Goal: Task Accomplishment & Management: Use online tool/utility

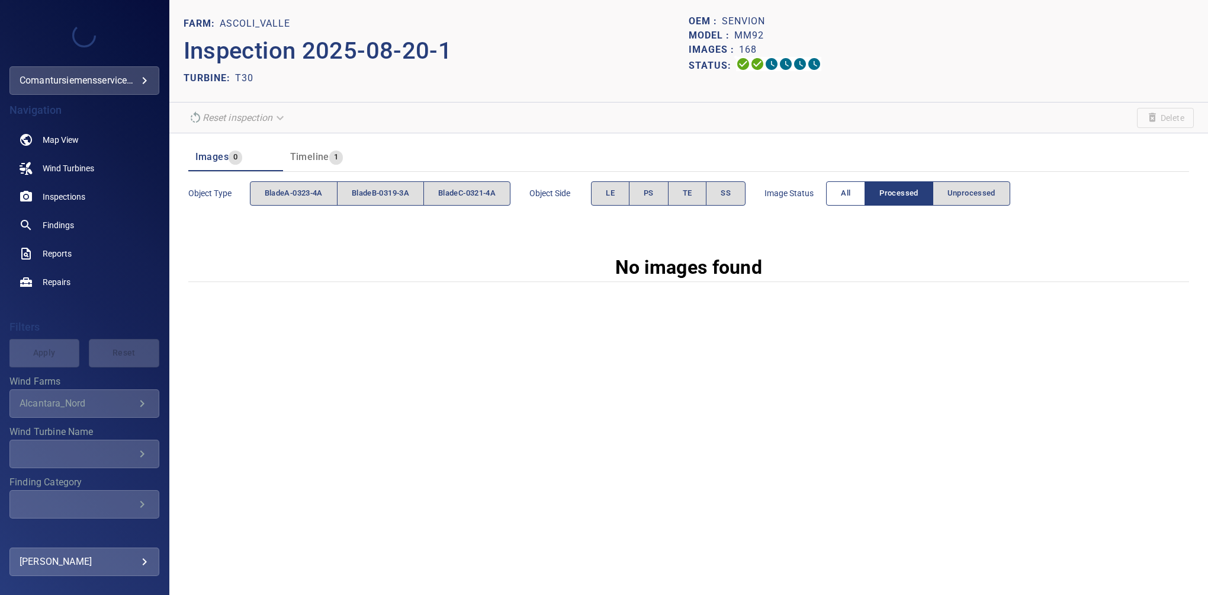
click at [849, 192] on span "All" at bounding box center [845, 194] width 9 height 14
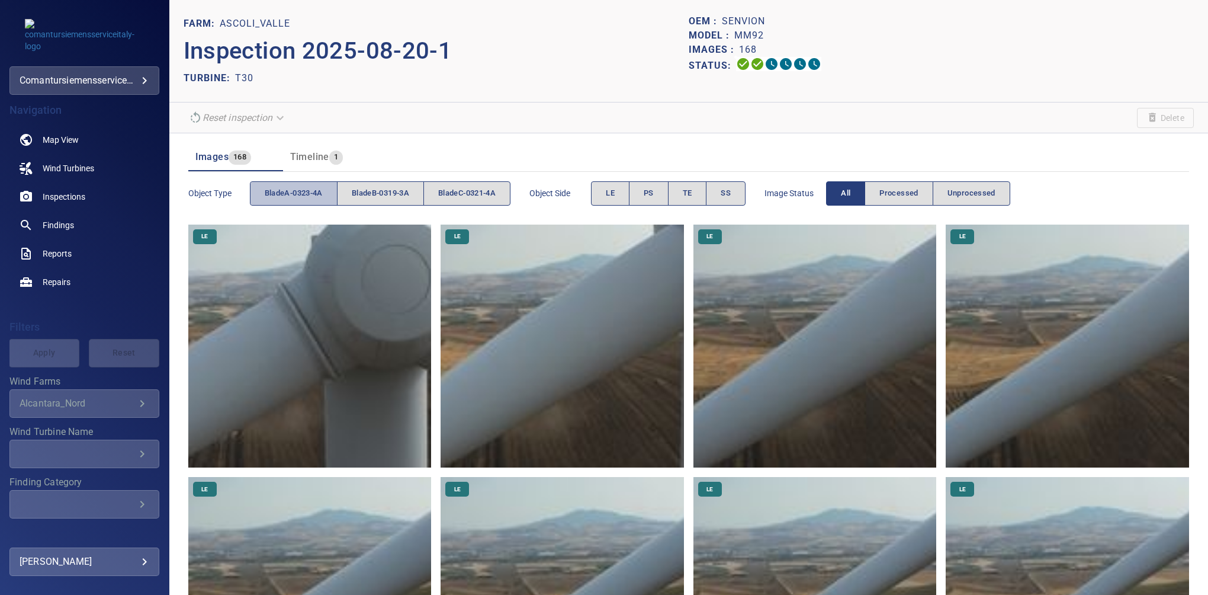
click at [287, 188] on span "bladeA-0323-4A" at bounding box center [294, 194] width 58 height 14
click at [644, 187] on button "PS" at bounding box center [649, 193] width 40 height 24
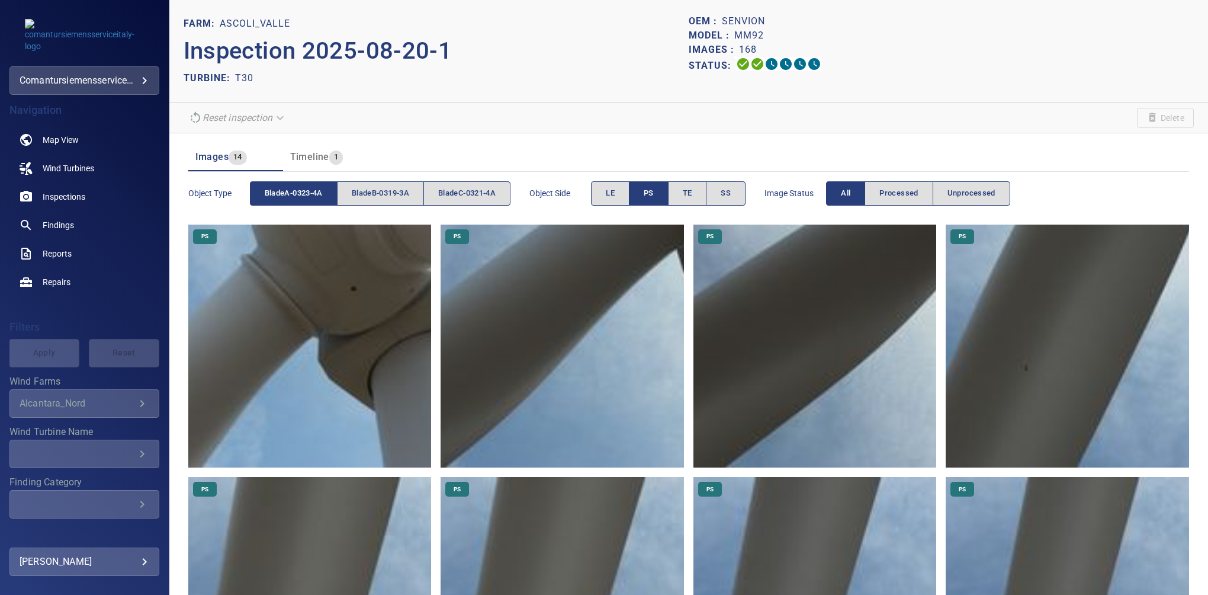
click at [647, 190] on button "PS" at bounding box center [649, 193] width 40 height 24
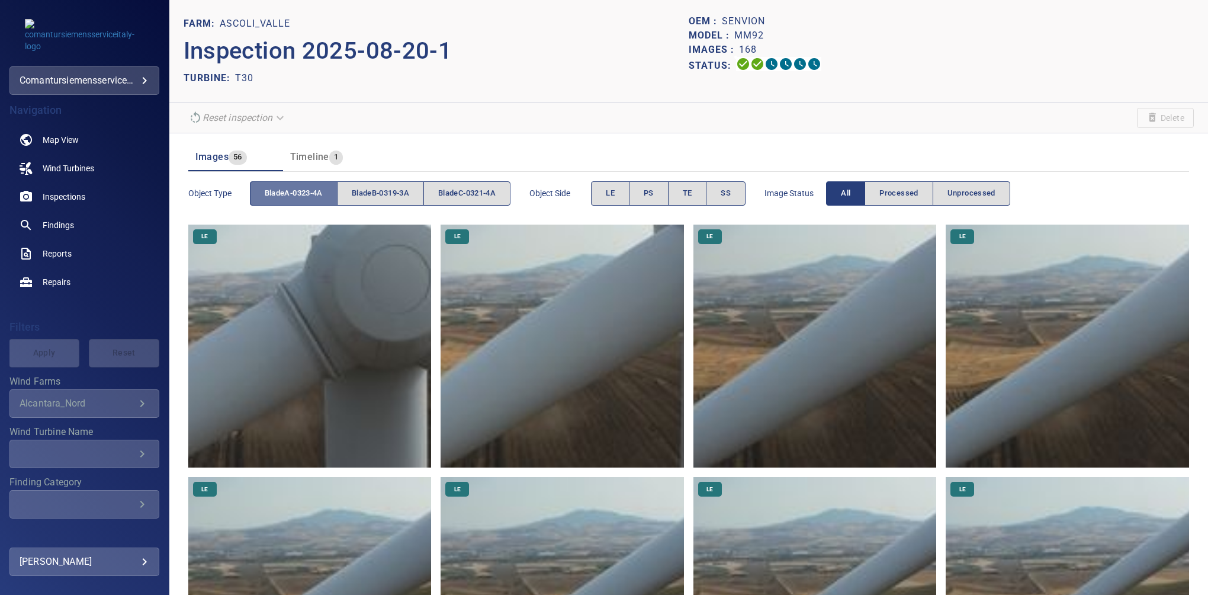
click at [296, 195] on span "bladeA-0323-4A" at bounding box center [294, 194] width 58 height 14
click at [463, 192] on span "bladeC-0321-4A" at bounding box center [466, 194] width 57 height 14
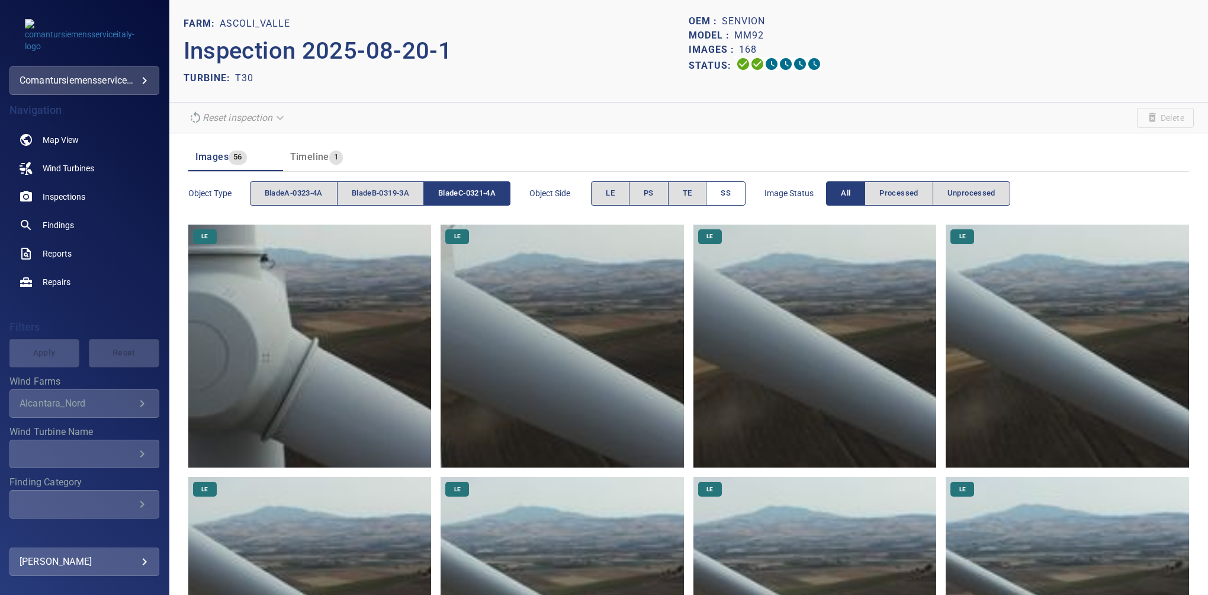
click at [726, 189] on button "SS" at bounding box center [726, 193] width 40 height 24
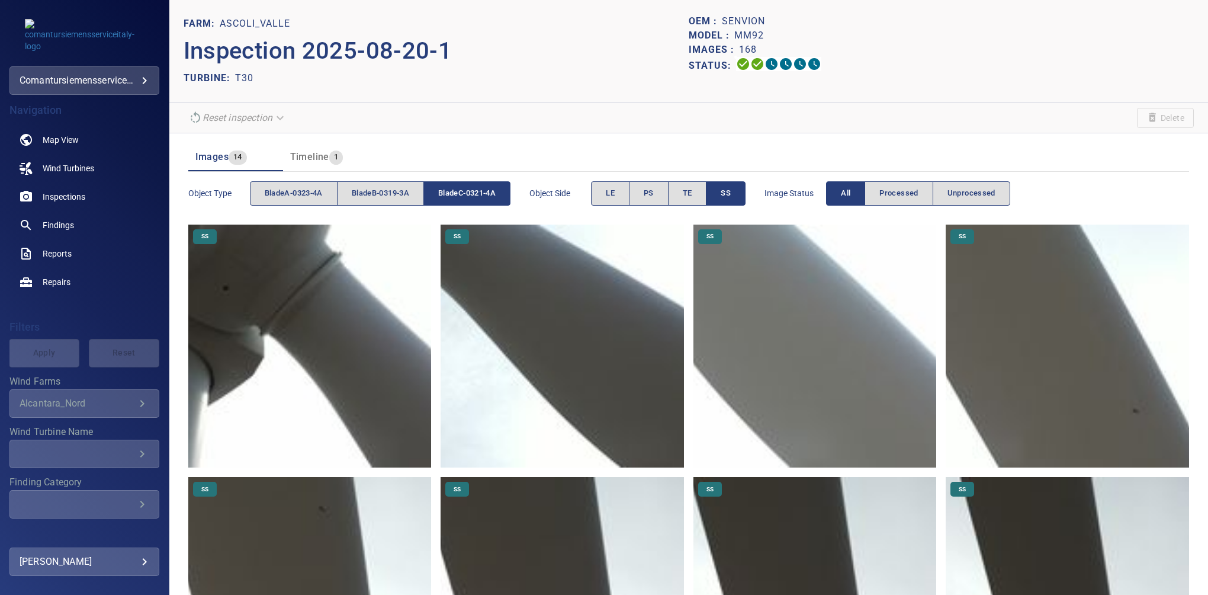
scroll to position [194, 0]
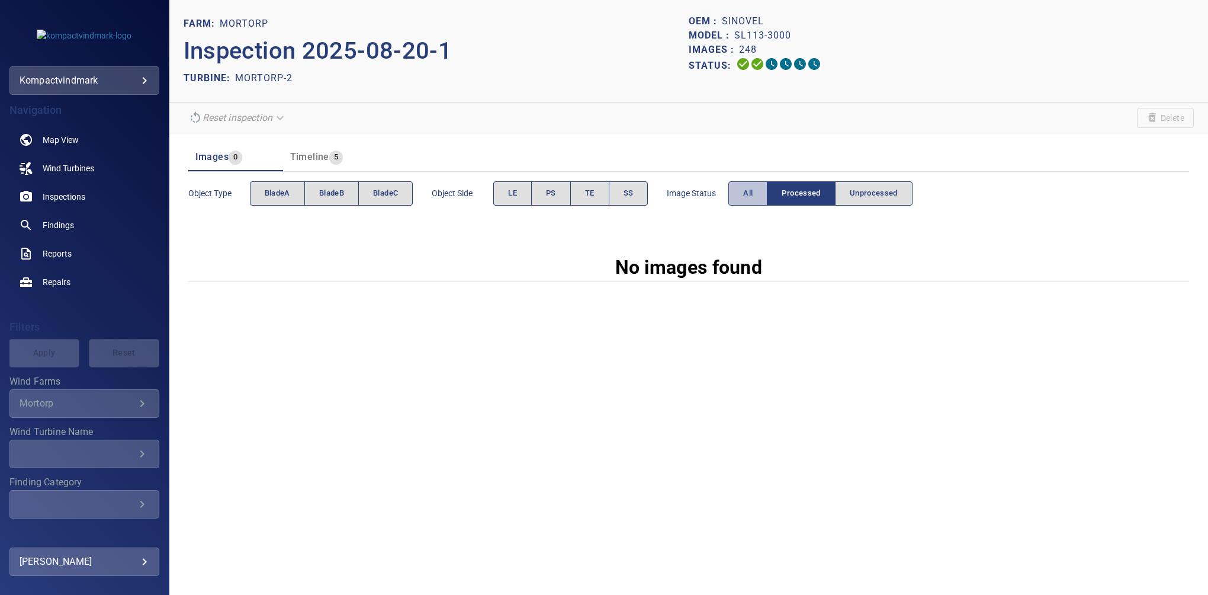
click at [735, 181] on button "All" at bounding box center [747, 193] width 39 height 24
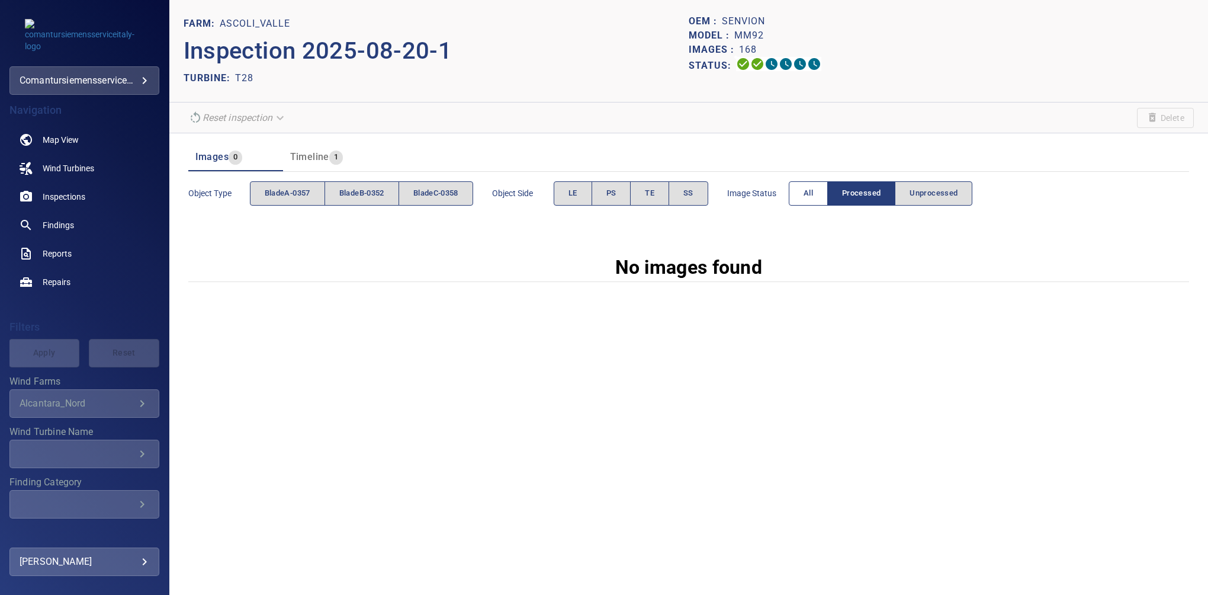
click at [808, 199] on span "All" at bounding box center [808, 194] width 9 height 14
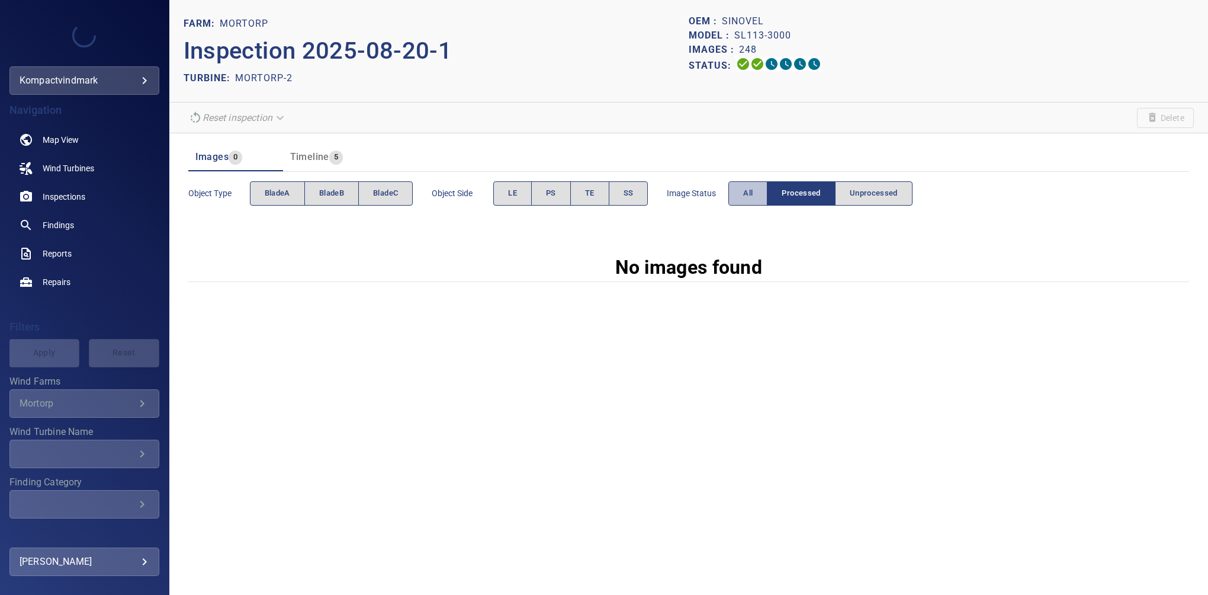
click at [736, 201] on button "All" at bounding box center [747, 193] width 39 height 24
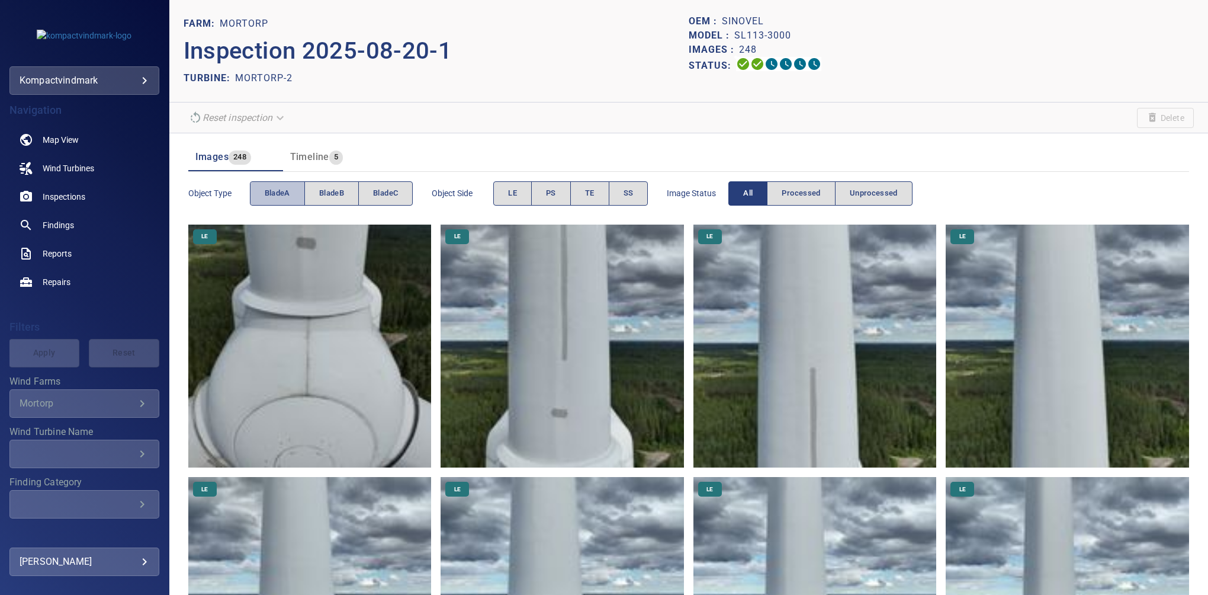
click at [293, 188] on button "bladeA" at bounding box center [277, 193] width 55 height 24
click at [589, 184] on button "TE" at bounding box center [589, 193] width 39 height 24
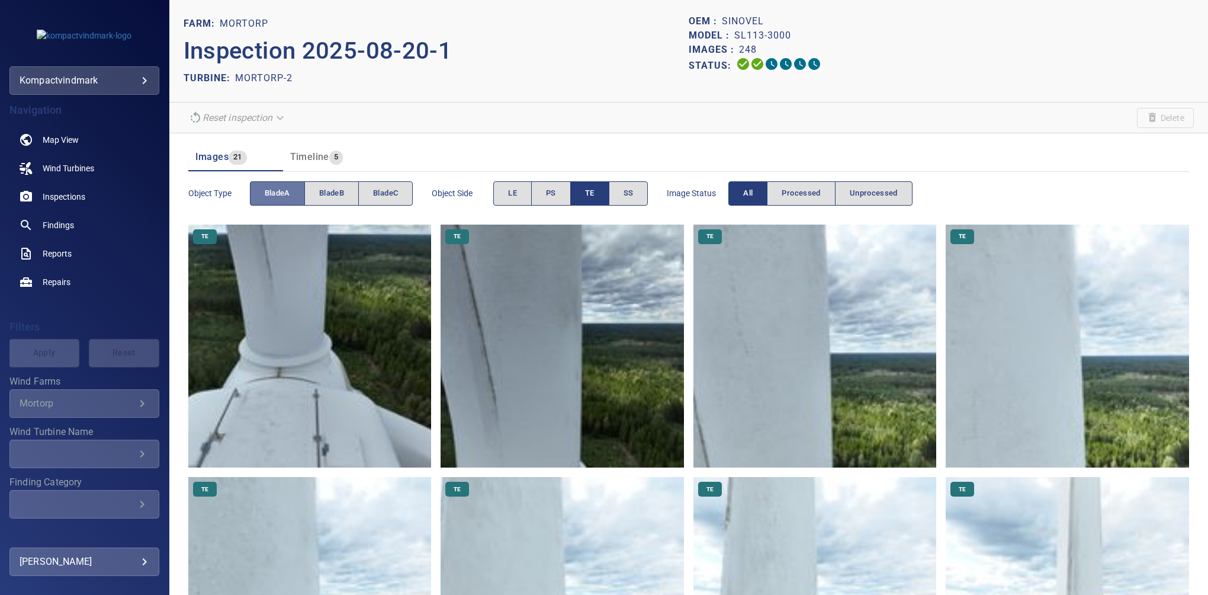
click at [288, 193] on span "bladeA" at bounding box center [277, 194] width 25 height 14
click at [320, 190] on span "bladeB" at bounding box center [331, 194] width 25 height 14
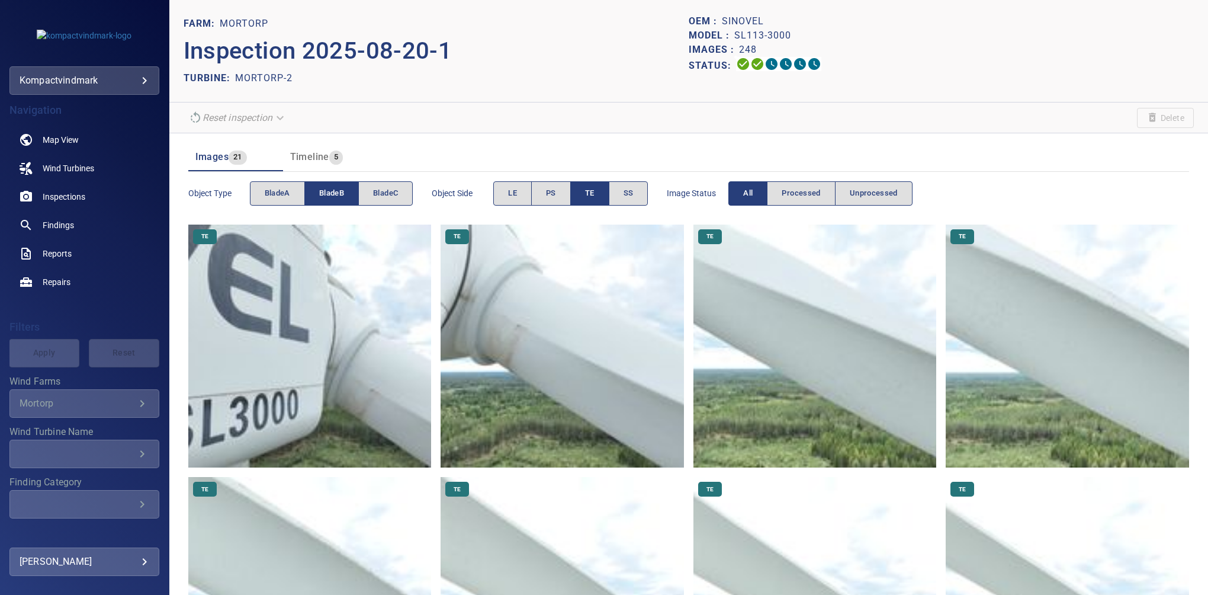
click at [595, 187] on span "TE" at bounding box center [589, 194] width 9 height 14
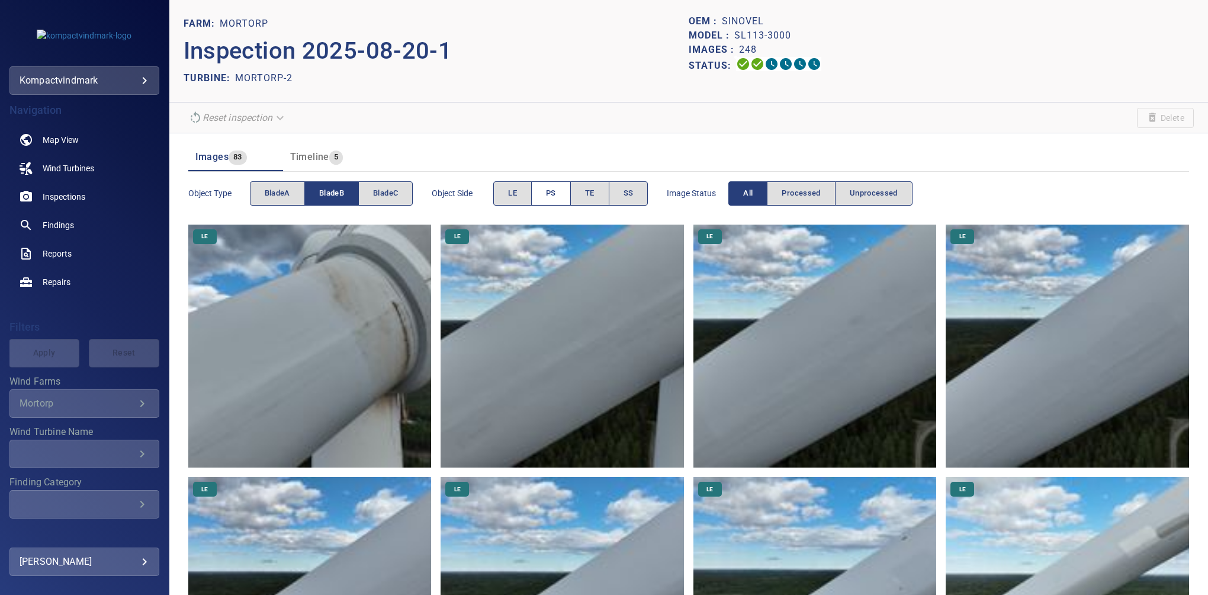
click at [547, 191] on span "PS" at bounding box center [551, 194] width 10 height 14
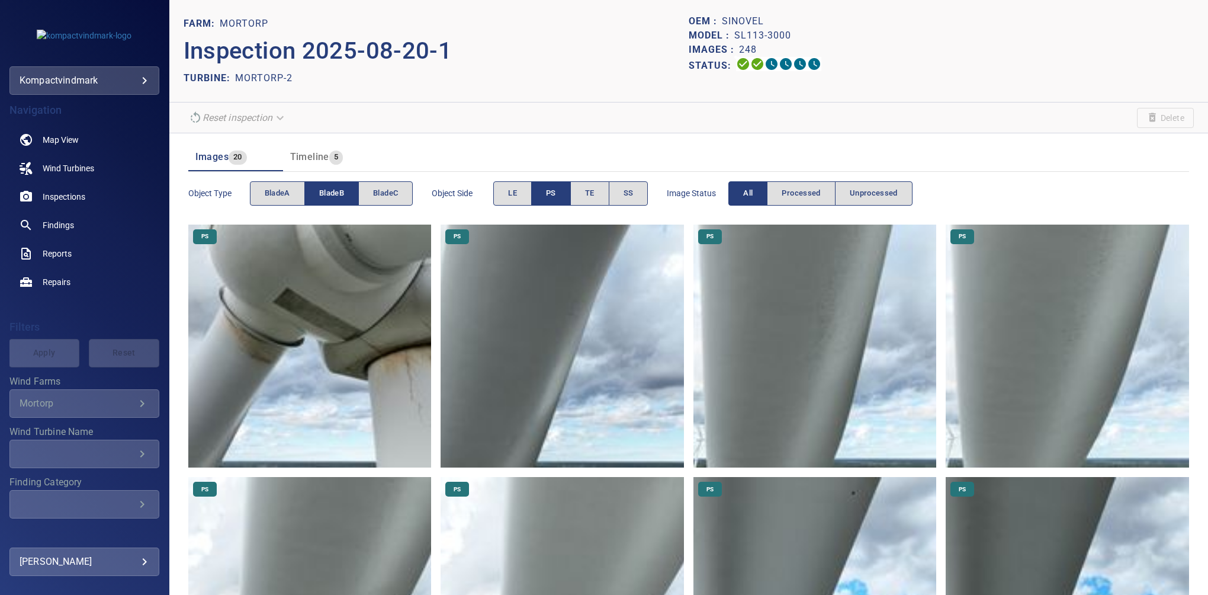
click at [555, 198] on span "PS" at bounding box center [551, 194] width 10 height 14
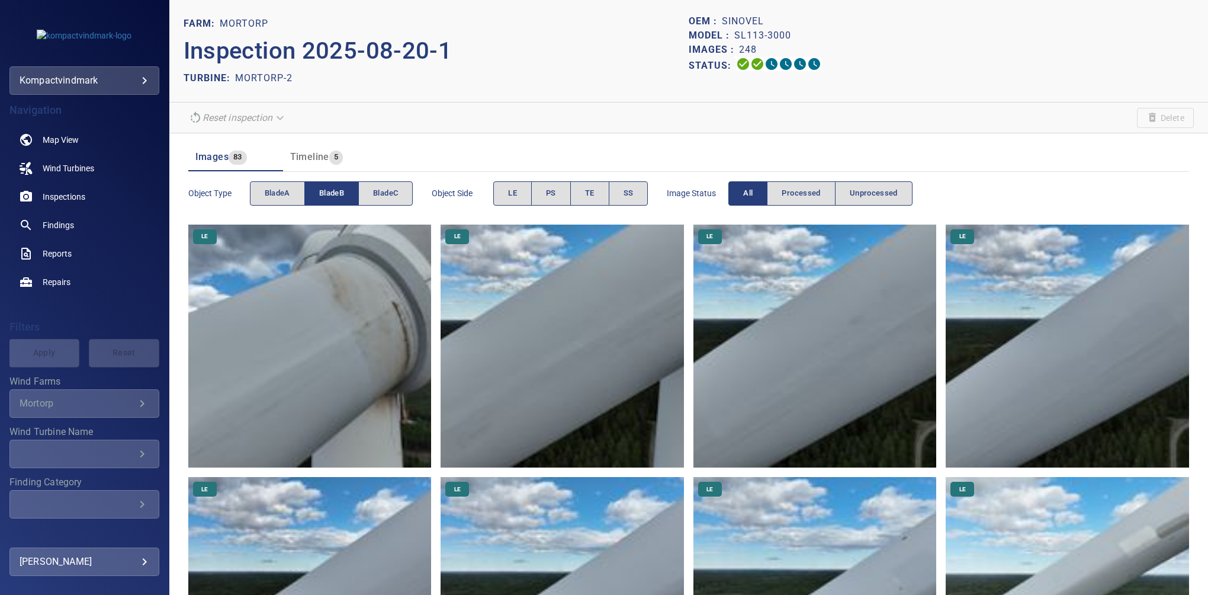
click at [648, 200] on div "Object type bladeA bladeB bladeC Object Side LE PS TE SS Image Status All Proce…" at bounding box center [688, 193] width 1001 height 34
click at [632, 201] on button "SS" at bounding box center [629, 193] width 40 height 24
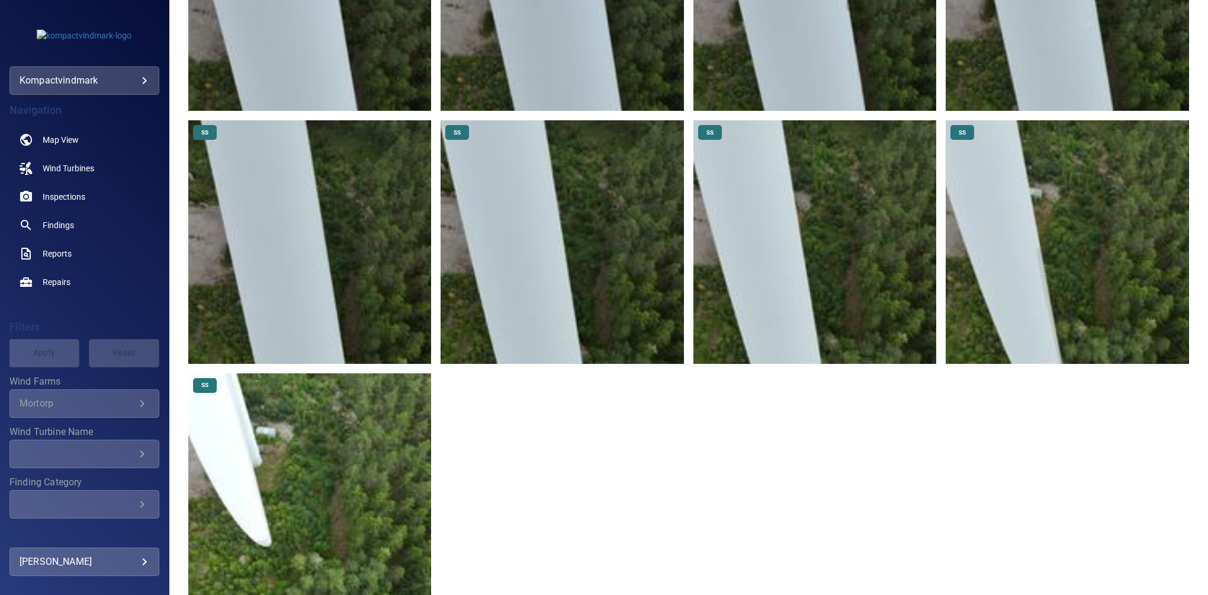
scroll to position [1151, 0]
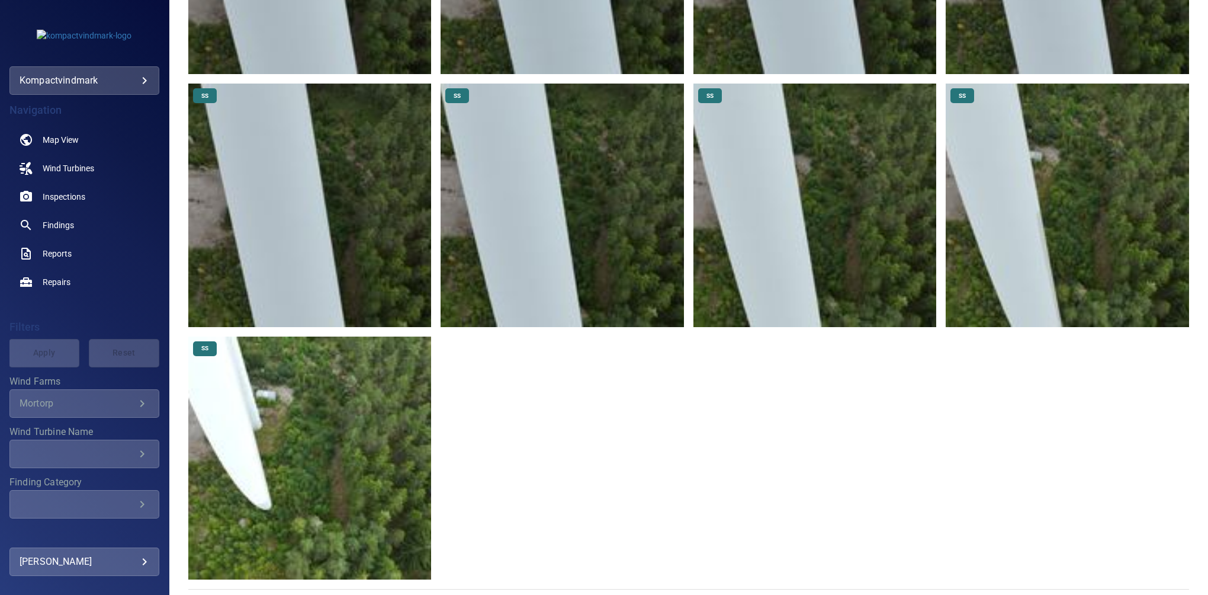
click at [321, 451] on img at bounding box center [309, 457] width 243 height 243
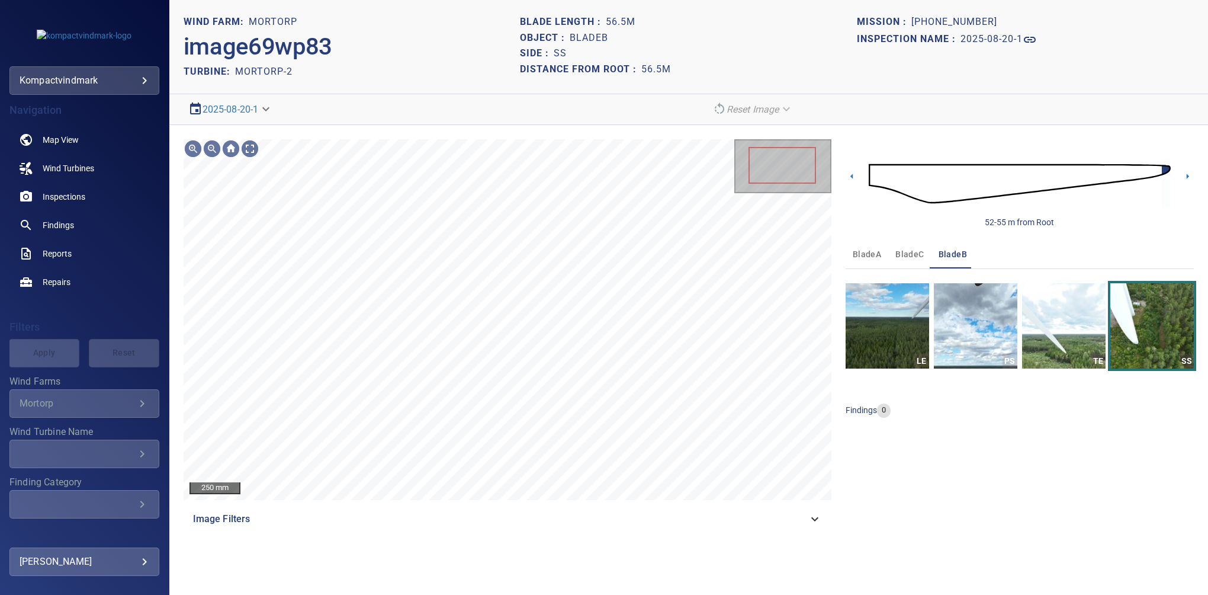
click at [808, 517] on icon at bounding box center [815, 519] width 14 height 14
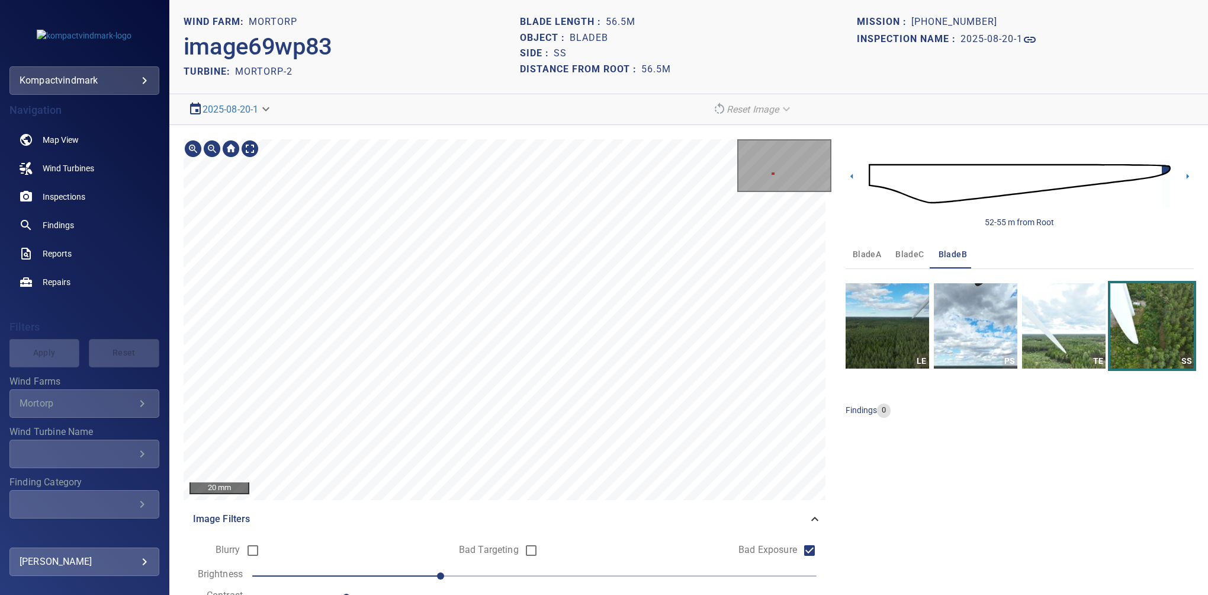
click at [406, 103] on section "**********" at bounding box center [688, 297] width 1039 height 595
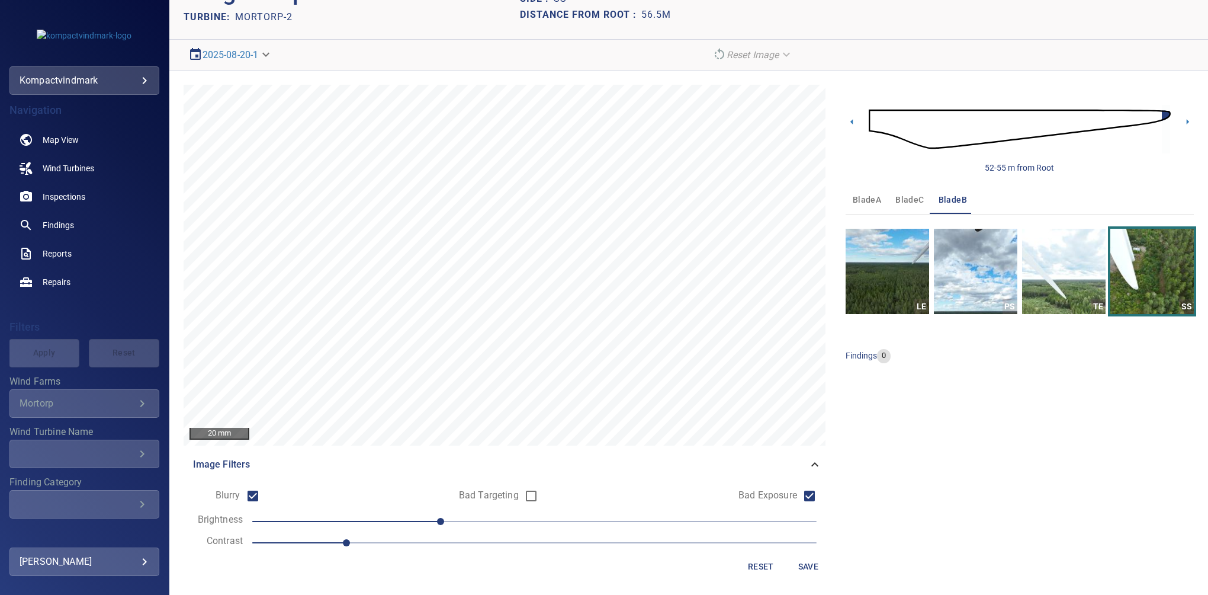
scroll to position [55, 0]
click at [801, 565] on span "Save" at bounding box center [808, 565] width 28 height 15
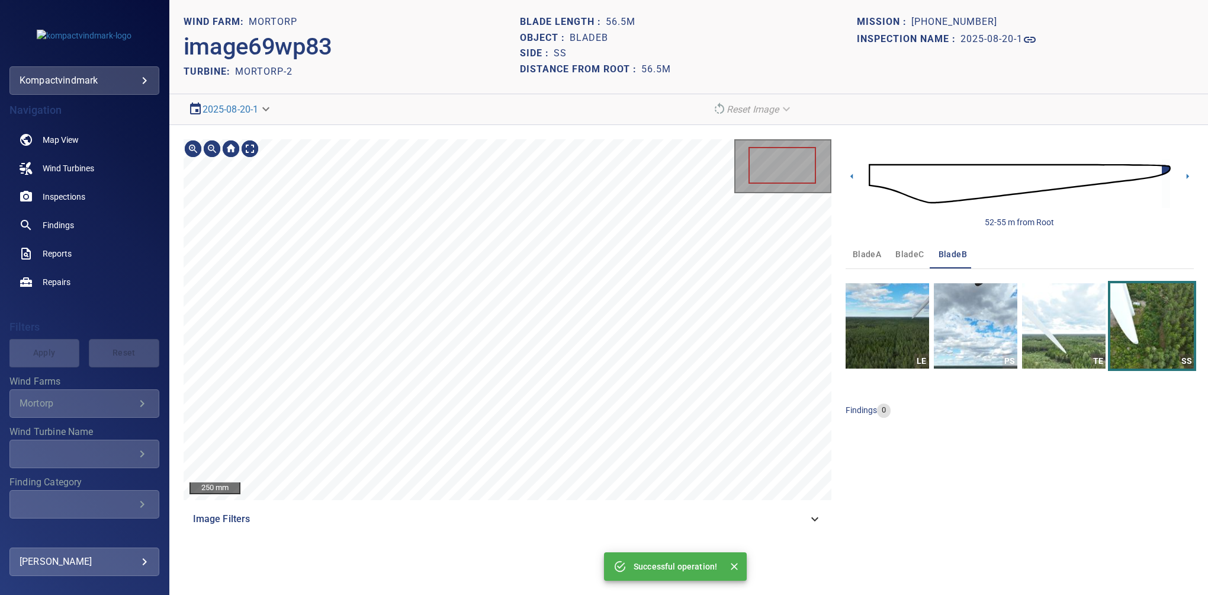
scroll to position [0, 0]
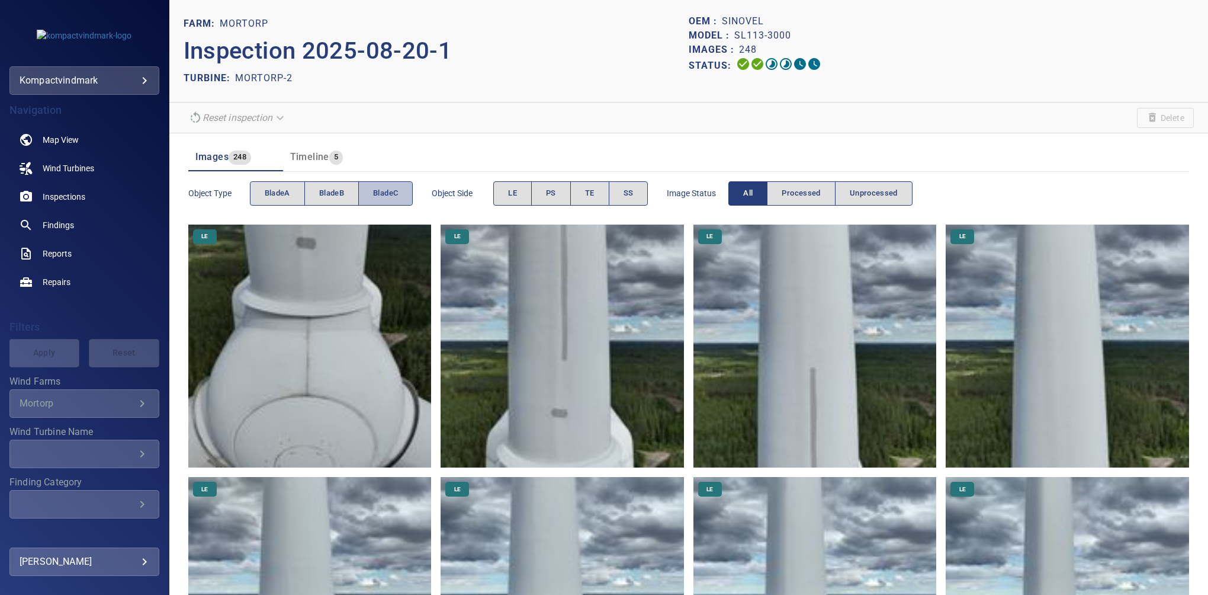
click at [370, 191] on button "bladeC" at bounding box center [385, 193] width 54 height 24
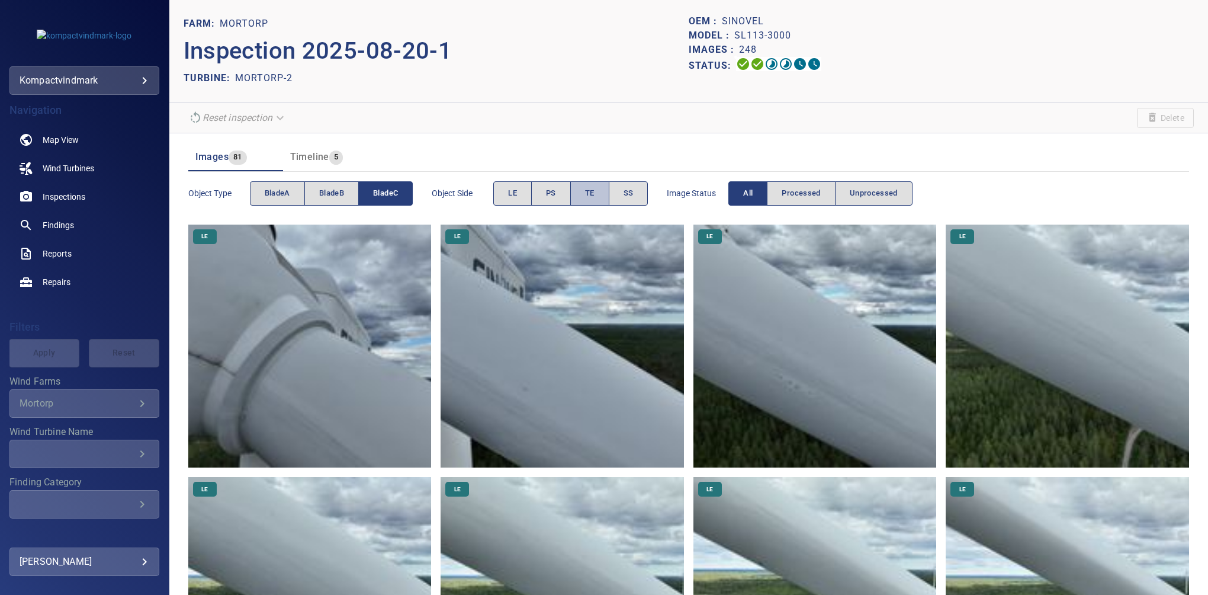
click at [580, 192] on button "TE" at bounding box center [589, 193] width 39 height 24
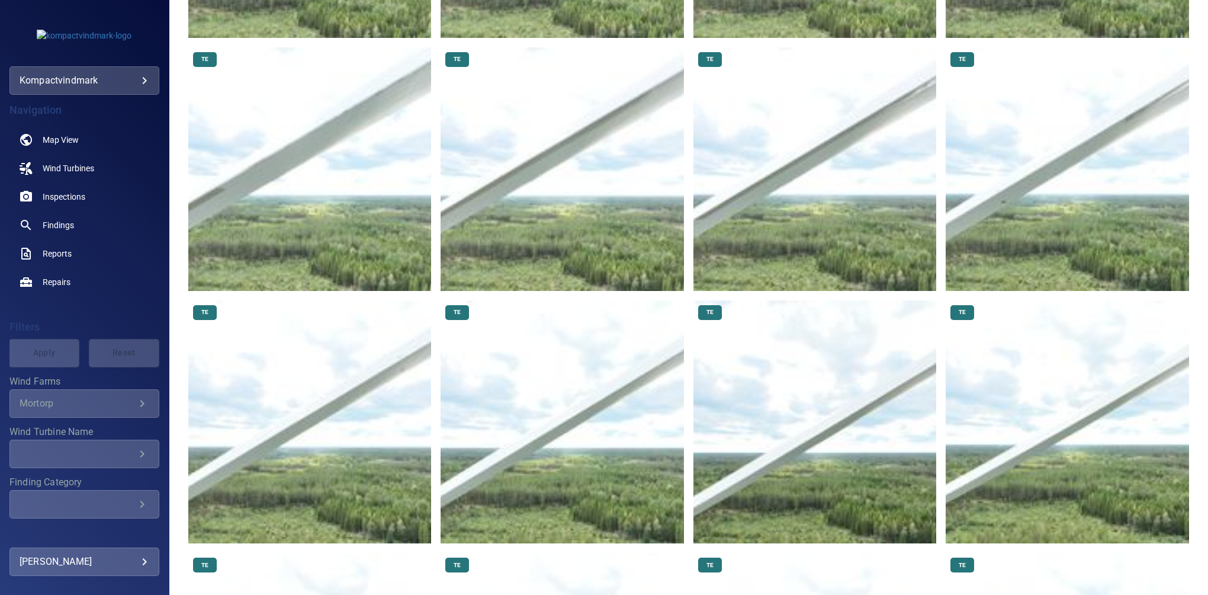
scroll to position [900, 0]
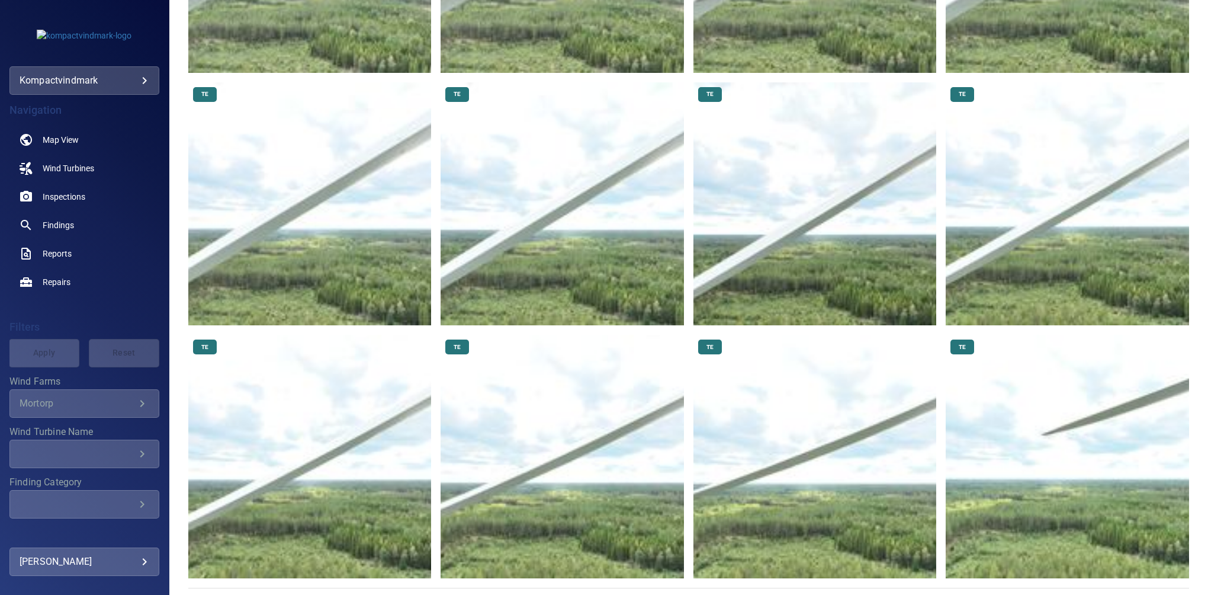
click at [1032, 201] on img at bounding box center [1067, 203] width 243 height 243
click at [813, 195] on img at bounding box center [814, 203] width 243 height 243
click at [559, 181] on img at bounding box center [562, 203] width 243 height 243
click at [304, 176] on img at bounding box center [309, 203] width 243 height 243
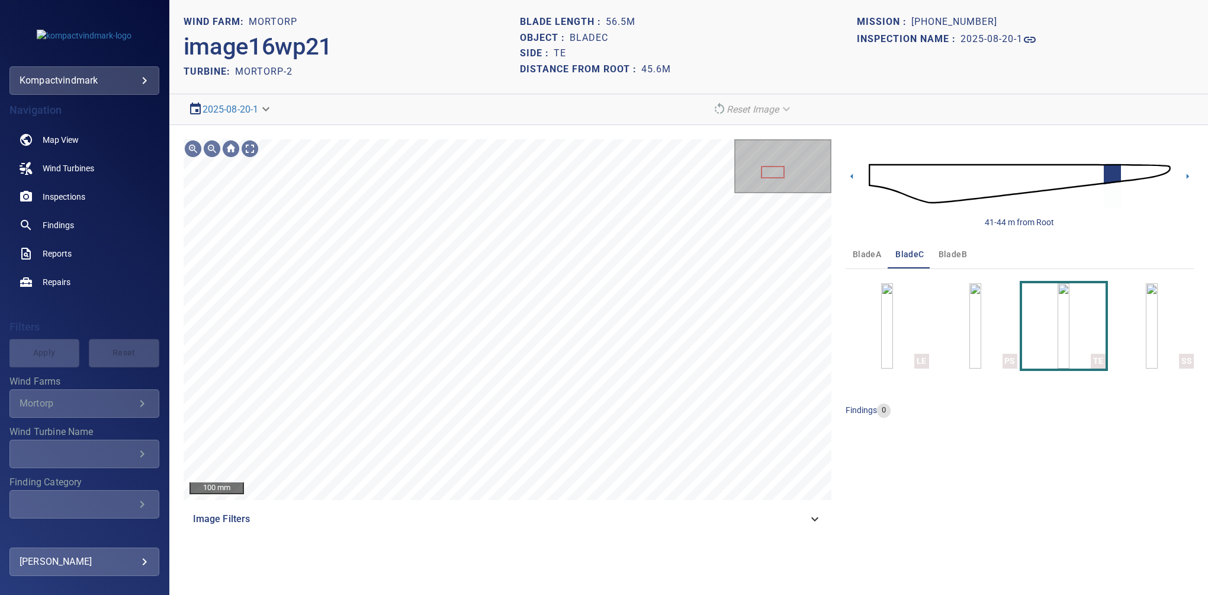
click at [776, 528] on div "Image Filters" at bounding box center [508, 519] width 648 height 28
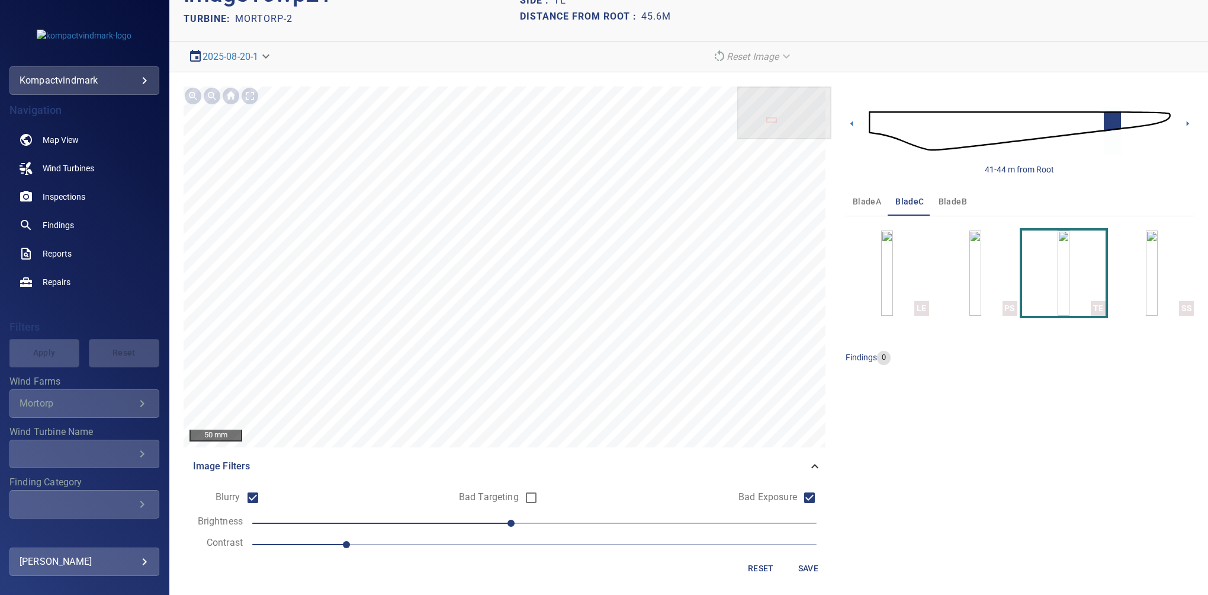
scroll to position [55, 0]
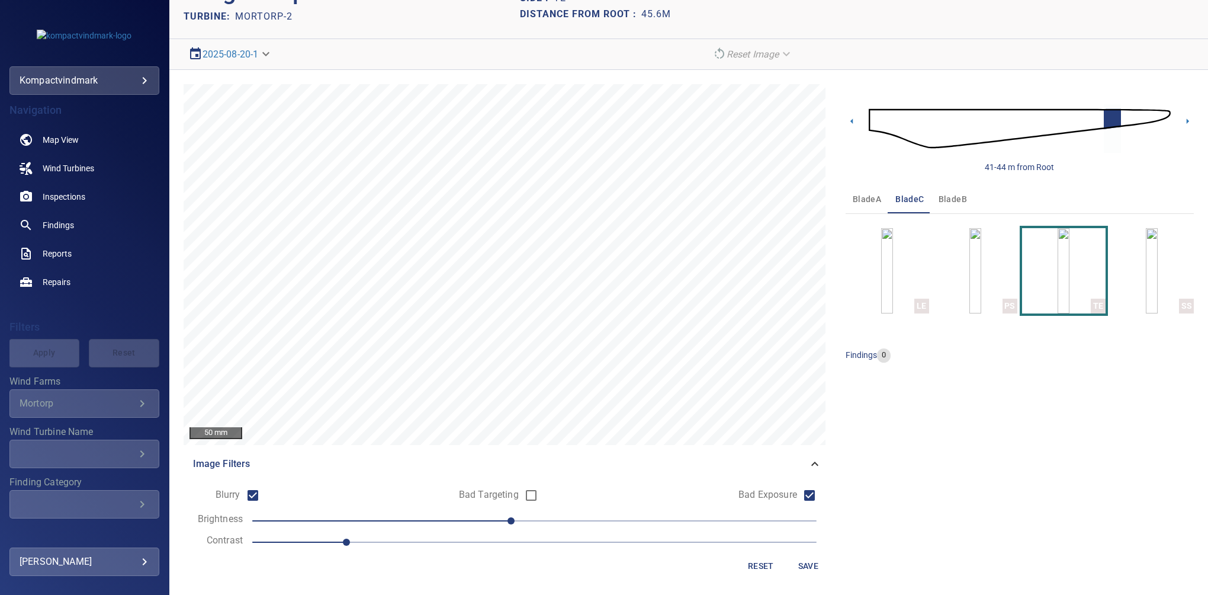
click at [804, 564] on span "Save" at bounding box center [808, 565] width 28 height 15
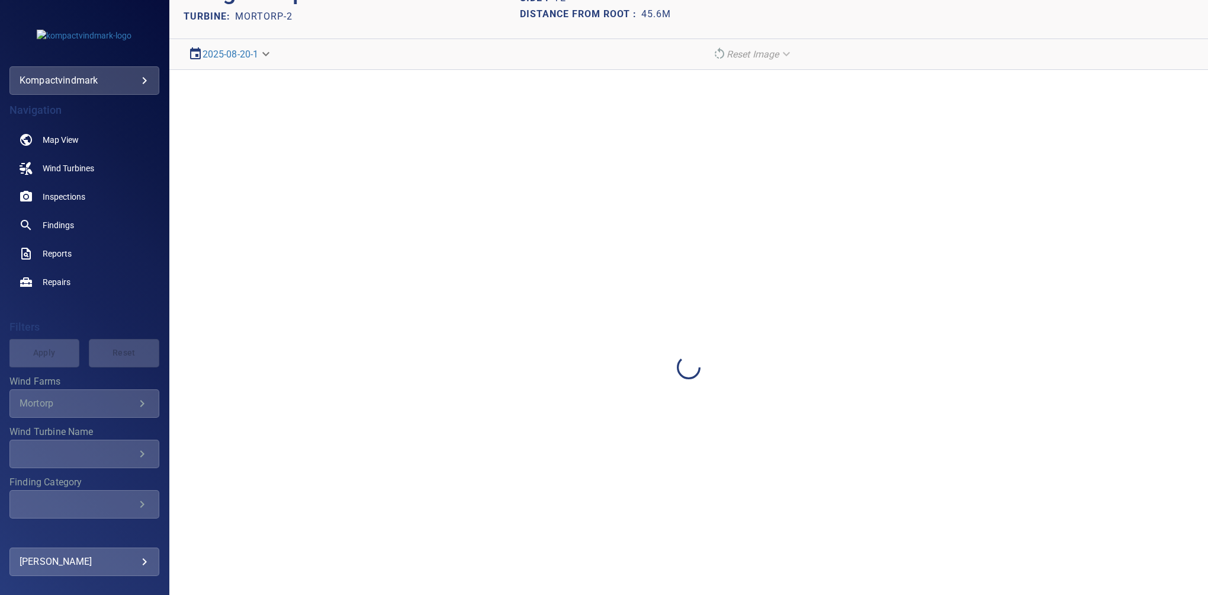
scroll to position [0, 0]
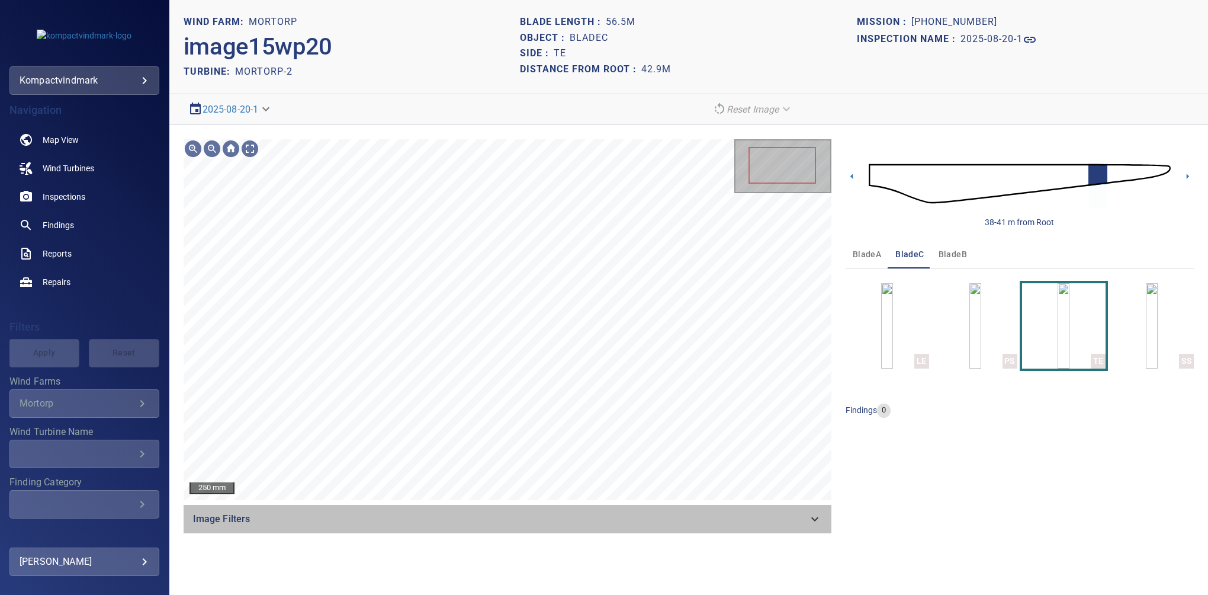
click at [830, 522] on div "Image Filters" at bounding box center [508, 519] width 648 height 28
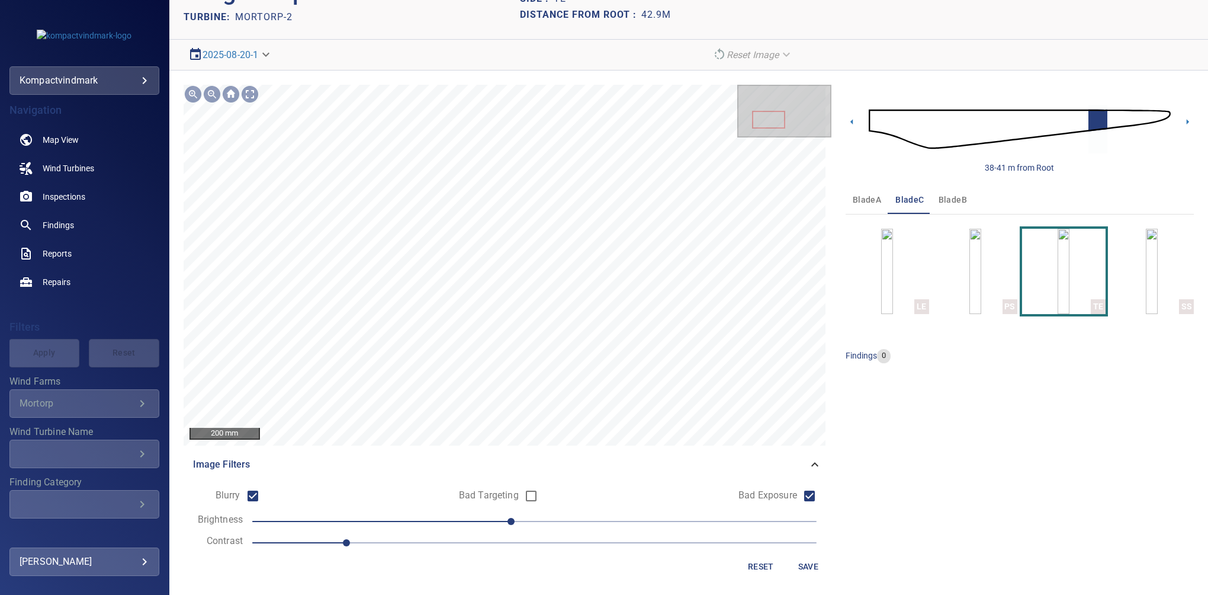
scroll to position [55, 0]
click at [802, 561] on span "Save" at bounding box center [808, 565] width 28 height 15
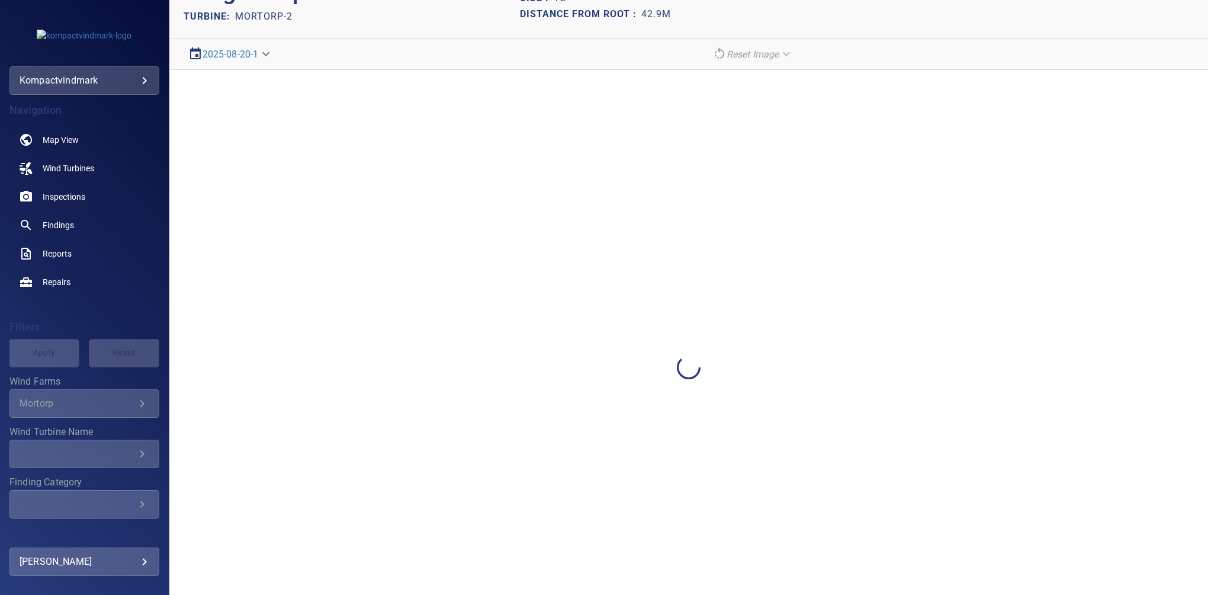
scroll to position [0, 0]
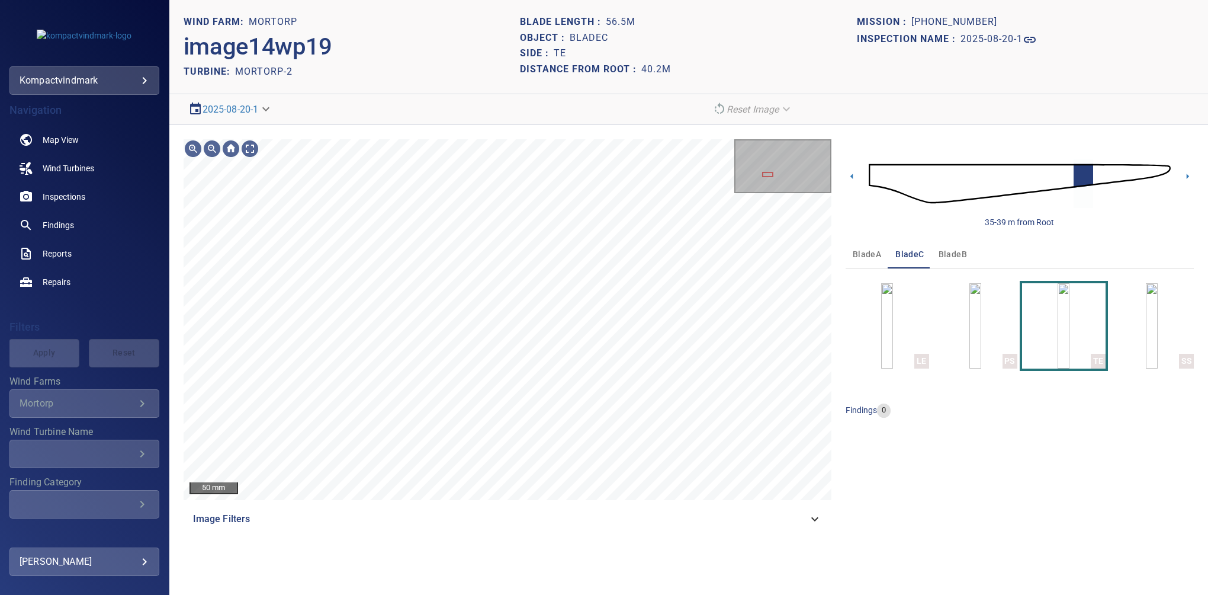
click at [818, 520] on icon at bounding box center [815, 519] width 14 height 14
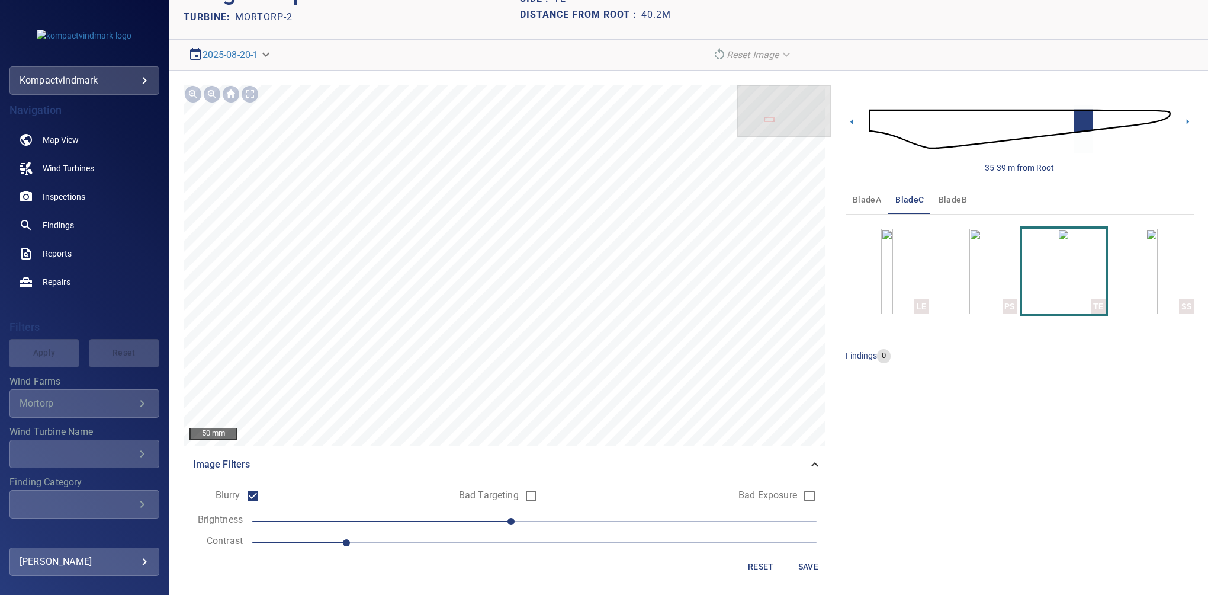
scroll to position [55, 0]
click at [802, 564] on span "Save" at bounding box center [808, 565] width 28 height 15
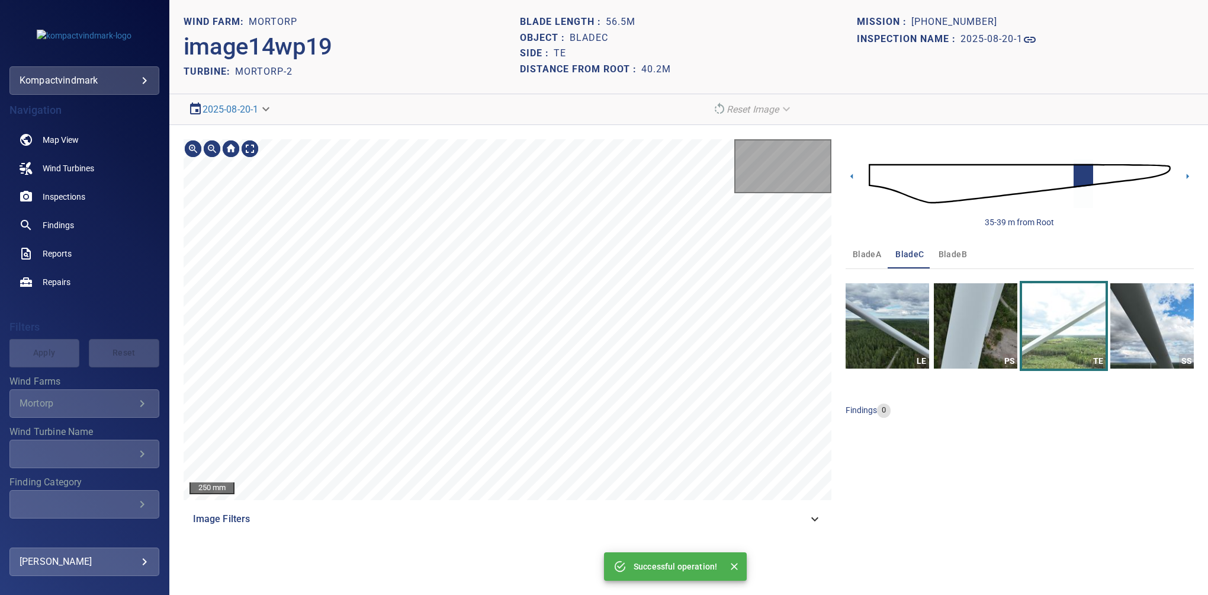
scroll to position [0, 0]
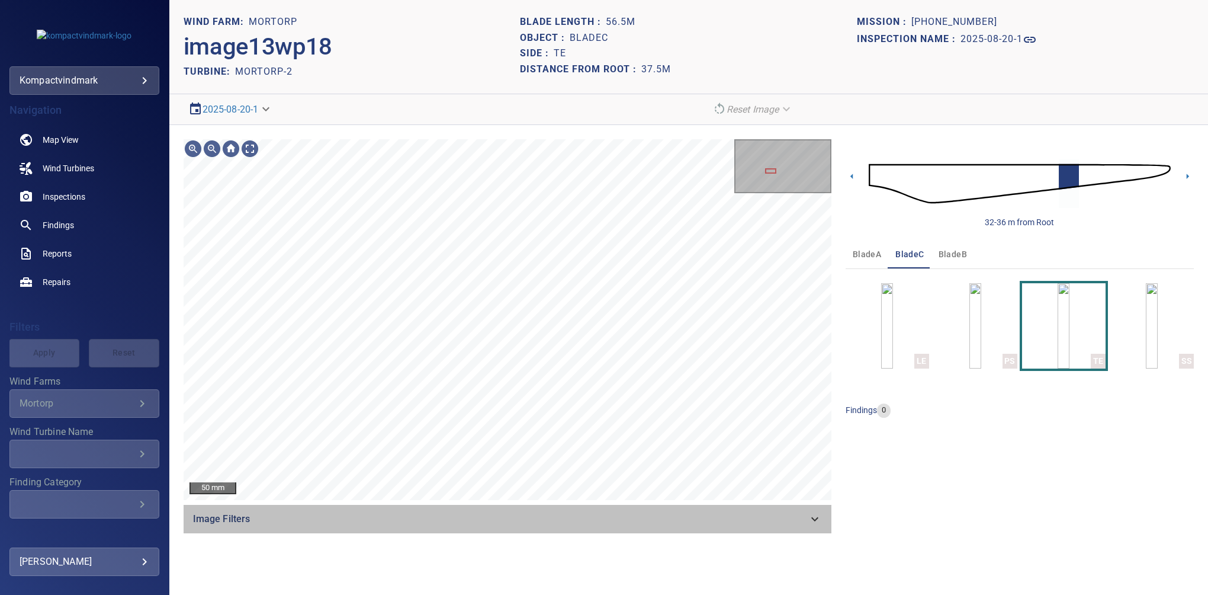
click at [813, 519] on icon at bounding box center [815, 519] width 14 height 14
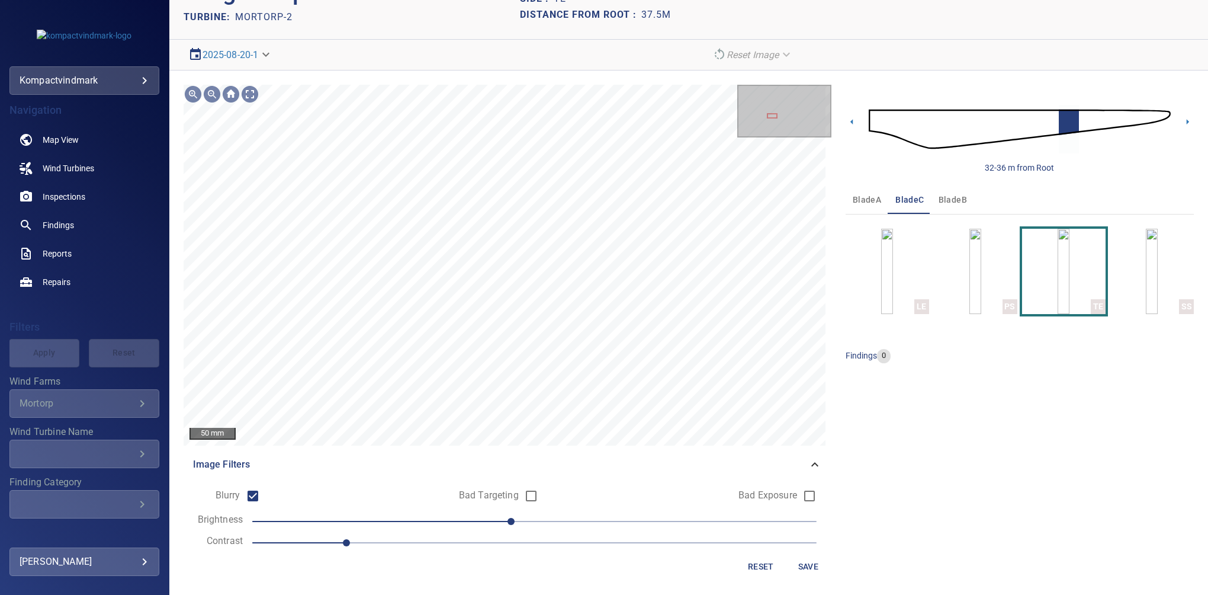
scroll to position [55, 0]
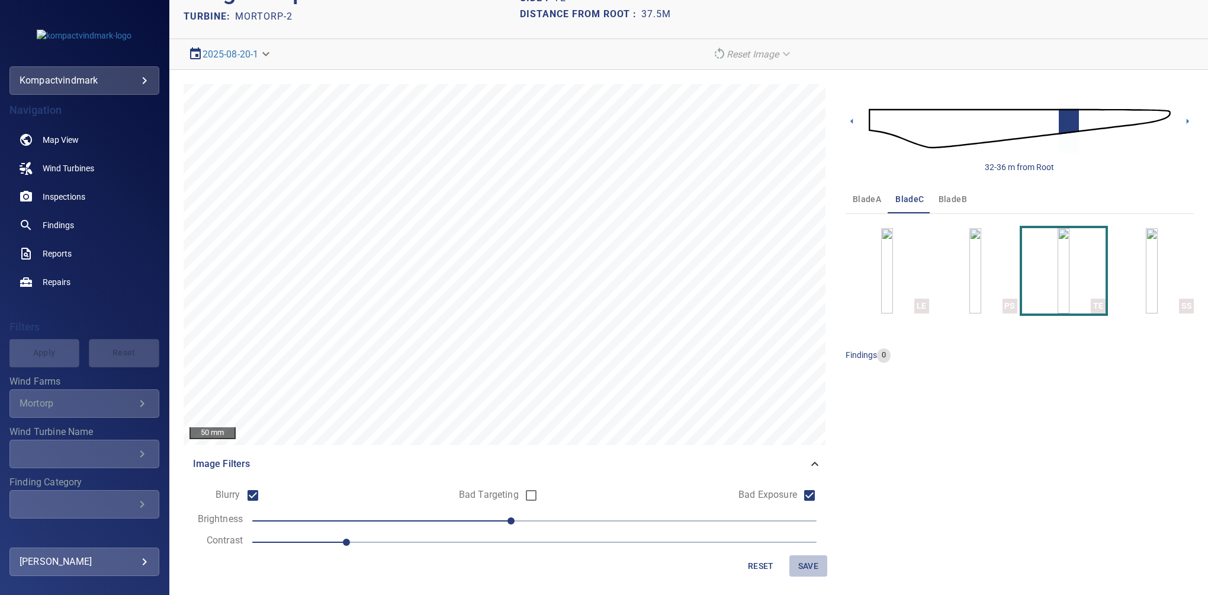
click at [802, 572] on button "Save" at bounding box center [808, 566] width 38 height 22
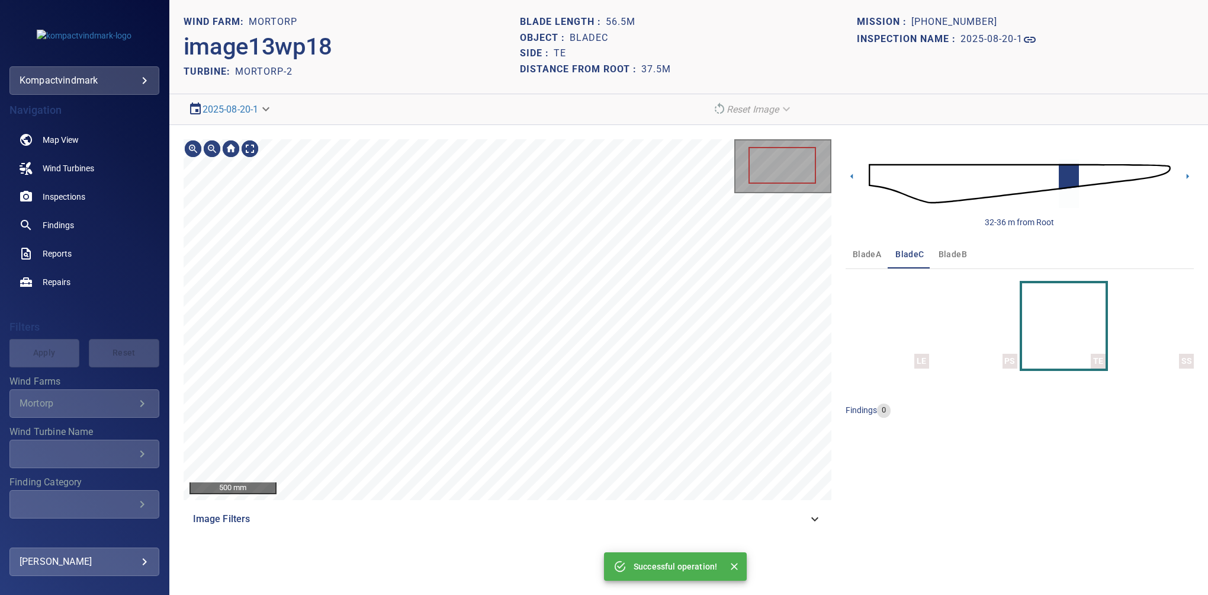
scroll to position [0, 0]
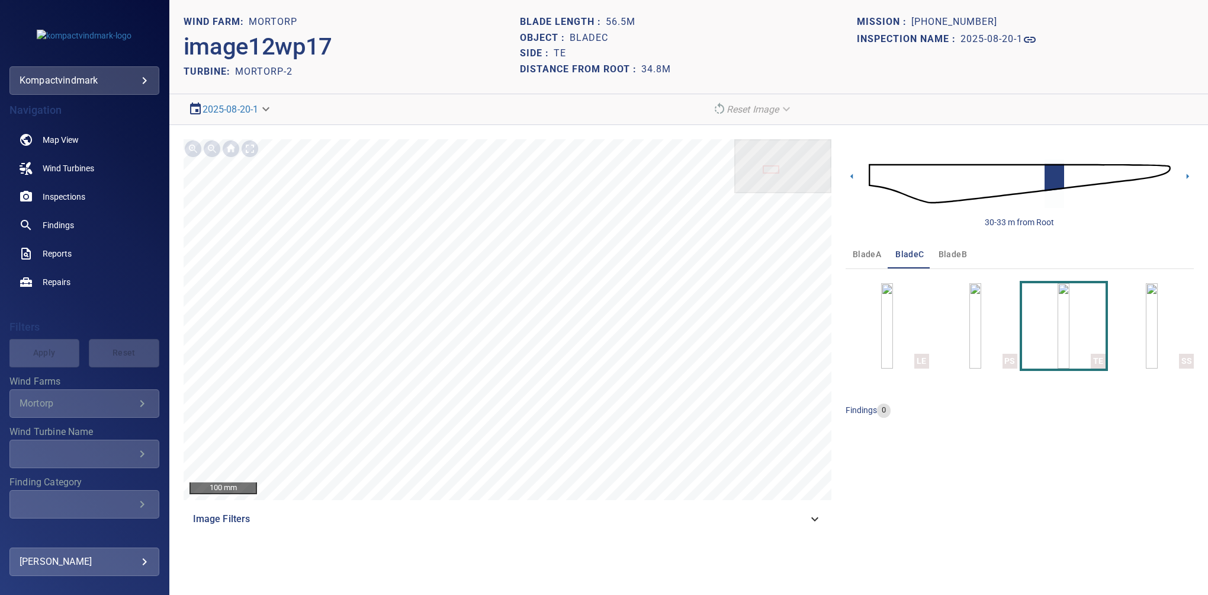
click at [810, 514] on icon at bounding box center [815, 519] width 14 height 14
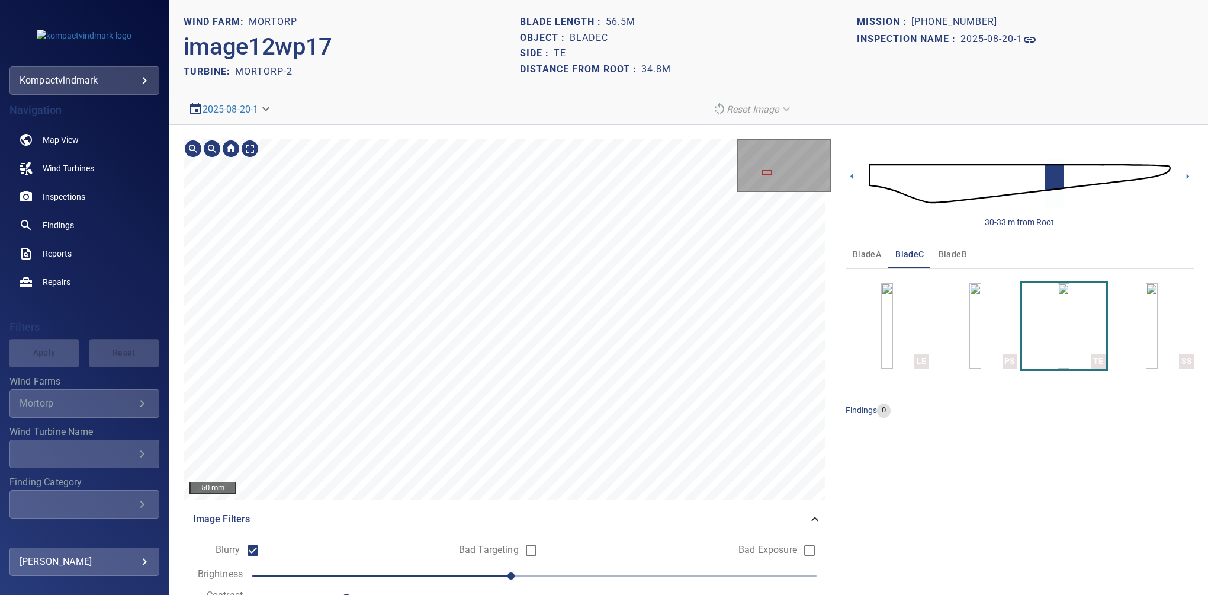
click at [203, 520] on div "50 mm Image Filters Blurry Bad Targeting Bad Exposure Brightness -10 Contrast 1…" at bounding box center [508, 387] width 648 height 497
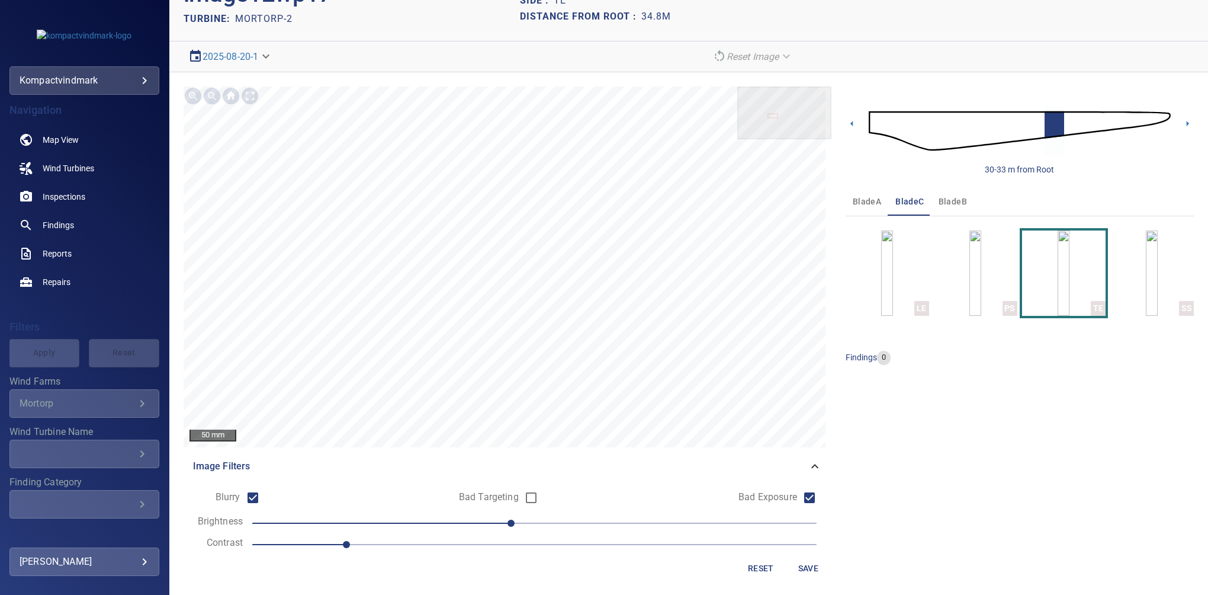
scroll to position [55, 0]
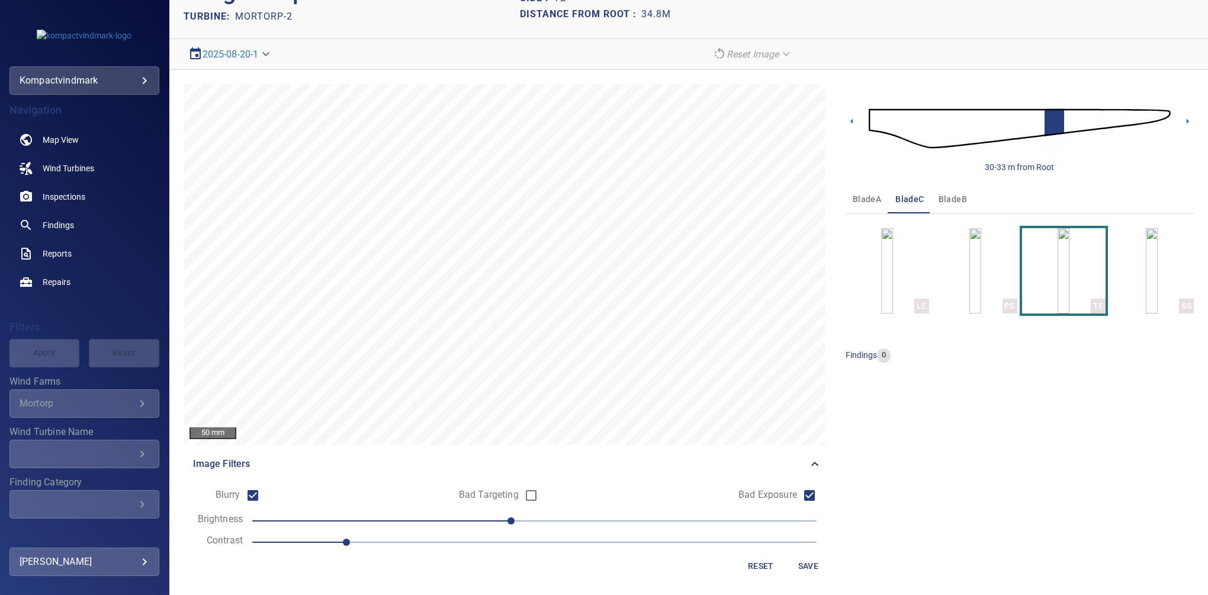
click at [799, 553] on form "Blurry Bad Targeting Bad Exposure Brightness -10 Contrast 1 Reset Save" at bounding box center [507, 530] width 629 height 94
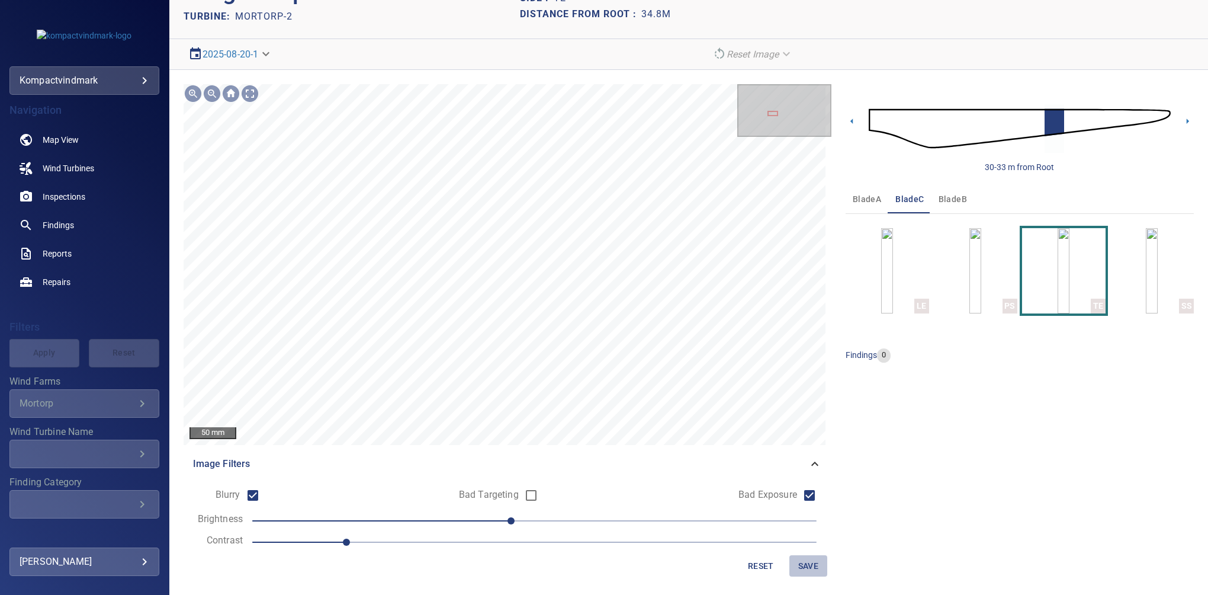
click at [794, 570] on span "Save" at bounding box center [808, 565] width 28 height 15
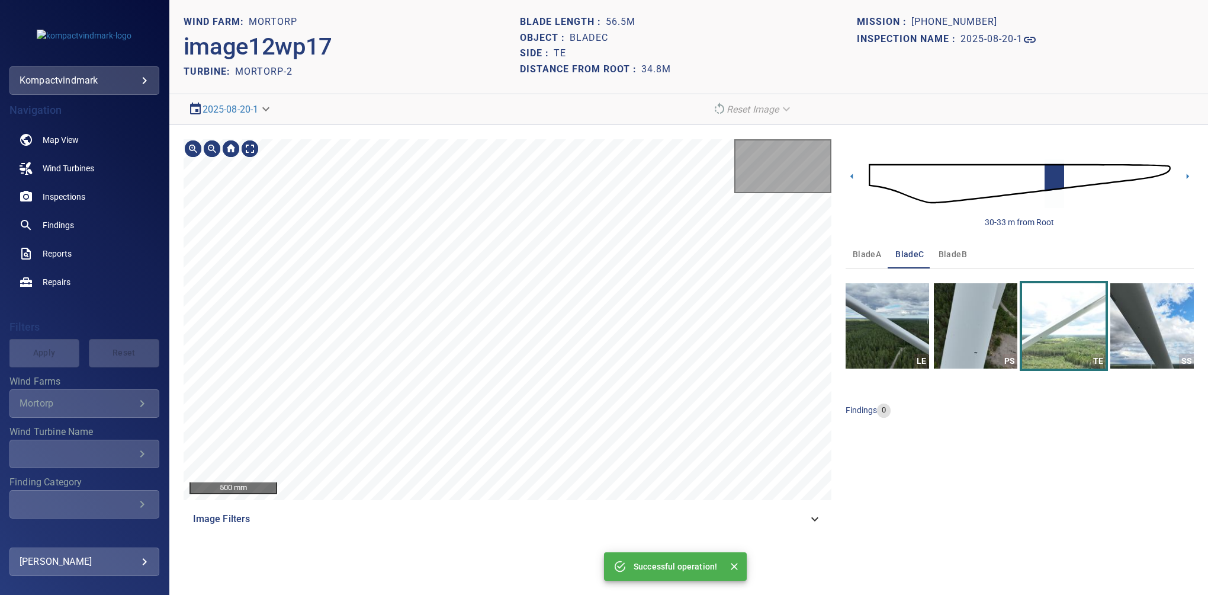
scroll to position [0, 0]
